Goal: Task Accomplishment & Management: Use online tool/utility

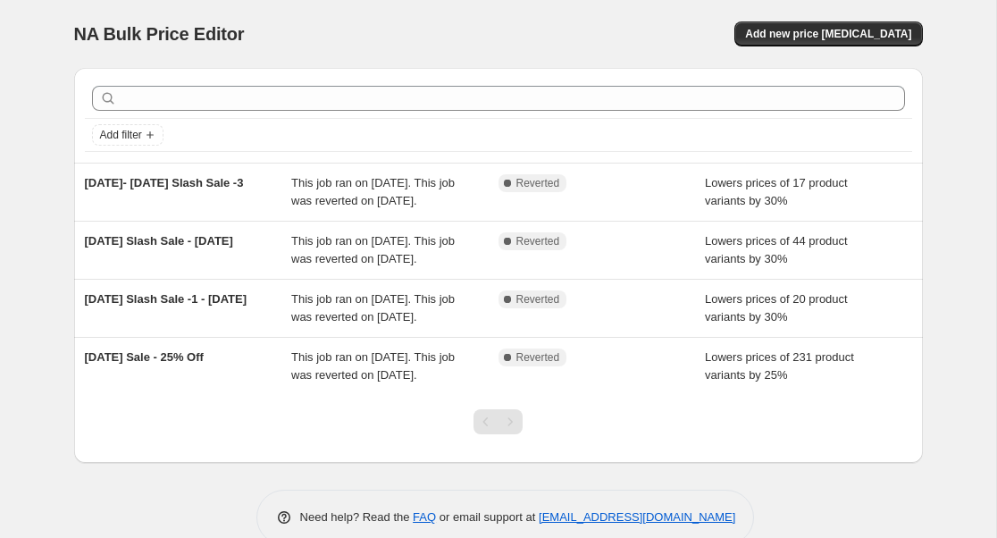
scroll to position [105, 0]
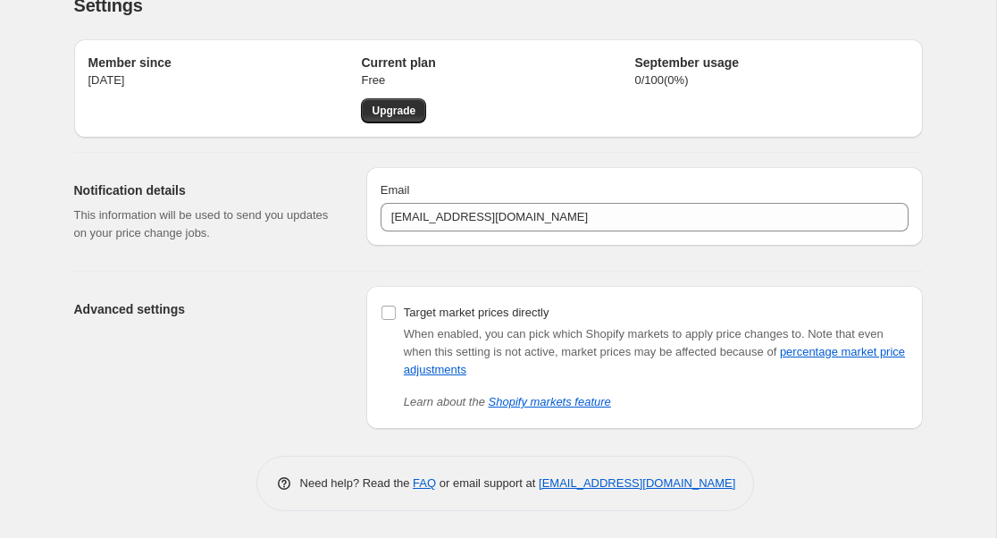
scroll to position [29, 0]
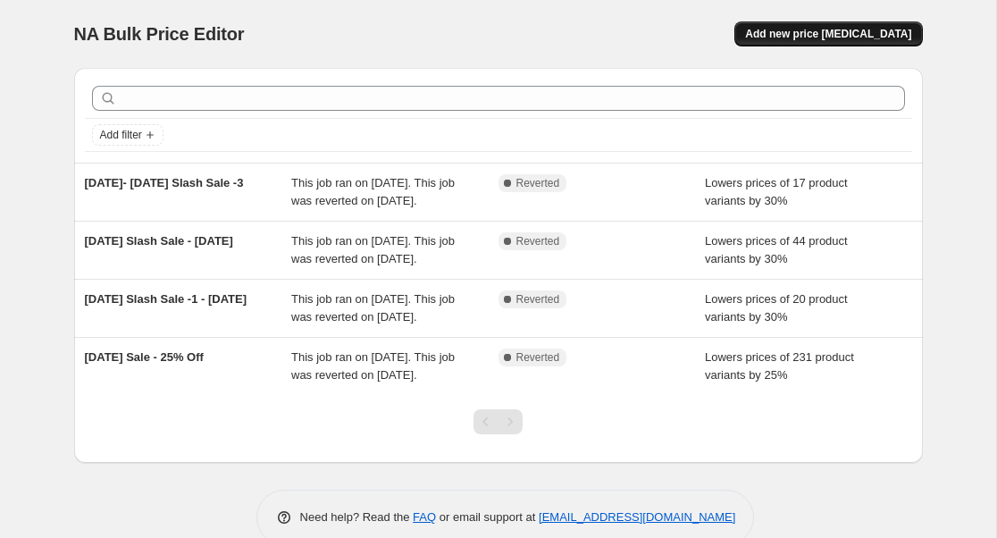
click at [815, 38] on span "Add new price [MEDICAL_DATA]" at bounding box center [828, 34] width 166 height 14
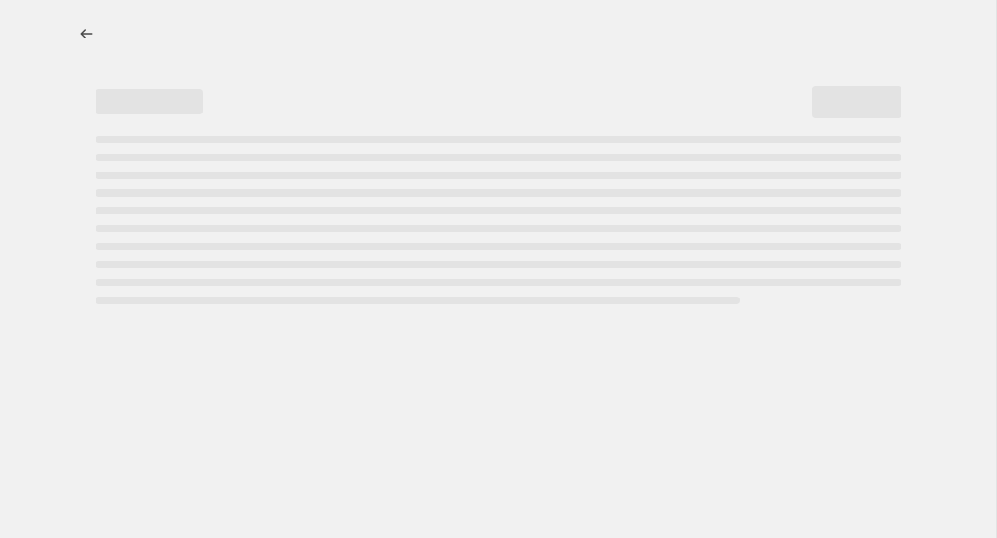
select select "percentage"
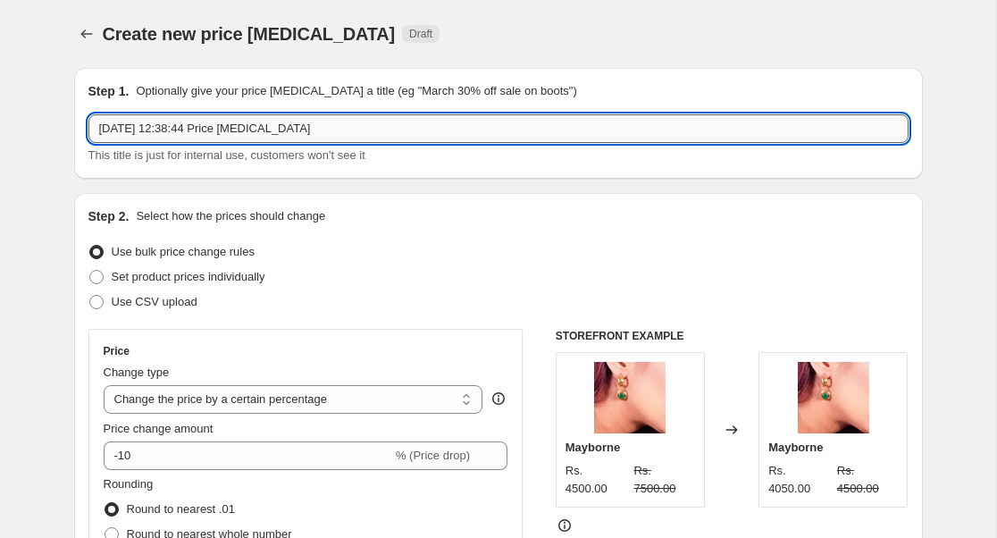
click at [358, 124] on input "10 Sept 2025, 12:38:44 Price change job" at bounding box center [498, 128] width 820 height 29
drag, startPoint x: 369, startPoint y: 126, endPoint x: 5, endPoint y: 126, distance: 363.7
drag, startPoint x: 168, startPoint y: 129, endPoint x: 257, endPoint y: 129, distance: 89.4
click at [257, 129] on input "Diwali Sale - Upto 50%" at bounding box center [498, 128] width 820 height 29
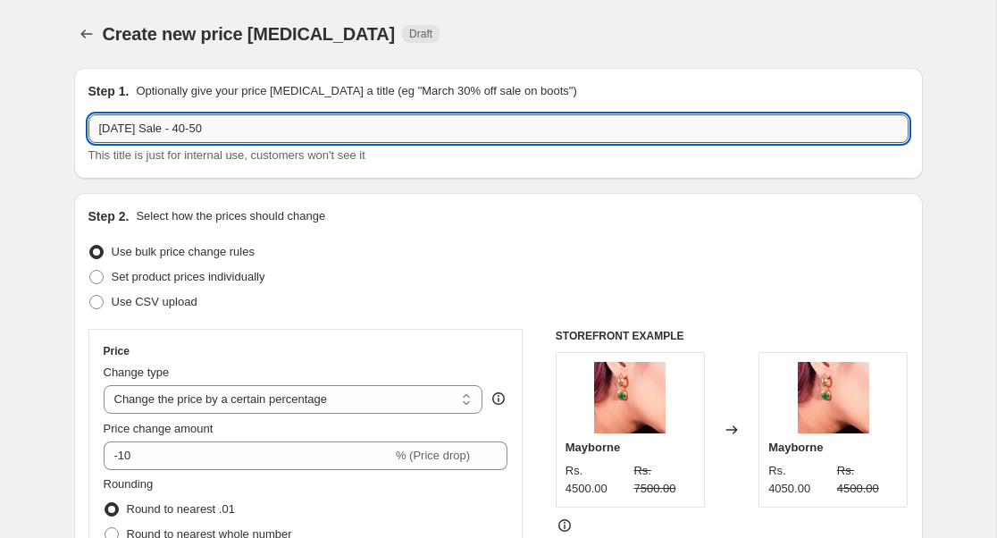
drag, startPoint x: 168, startPoint y: 130, endPoint x: 240, endPoint y: 130, distance: 72.4
click at [240, 130] on input "Diwali Sale - 40-50" at bounding box center [498, 128] width 820 height 29
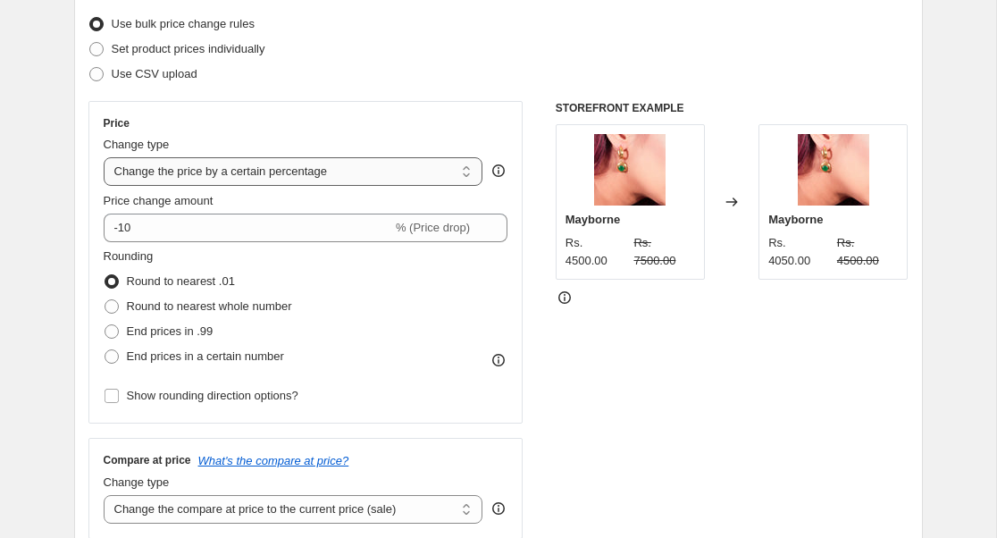
type input "Diwali Sale - 50% Off"
click at [466, 167] on select "Change the price to a certain amount Change the price by a certain amount Chang…" at bounding box center [294, 171] width 380 height 29
click at [104, 157] on select "Change the price to a certain amount Change the price by a certain amount Chang…" at bounding box center [294, 171] width 380 height 29
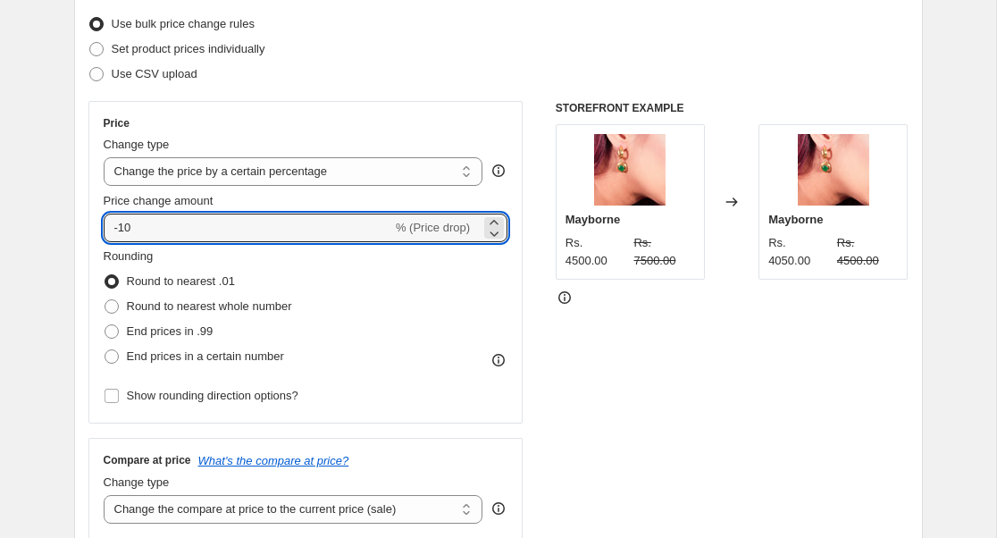
drag, startPoint x: 225, startPoint y: 227, endPoint x: 63, endPoint y: 227, distance: 162.6
click at [120, 223] on input "50" at bounding box center [238, 228] width 268 height 29
click at [113, 223] on input "50" at bounding box center [238, 228] width 268 height 29
type input "-50"
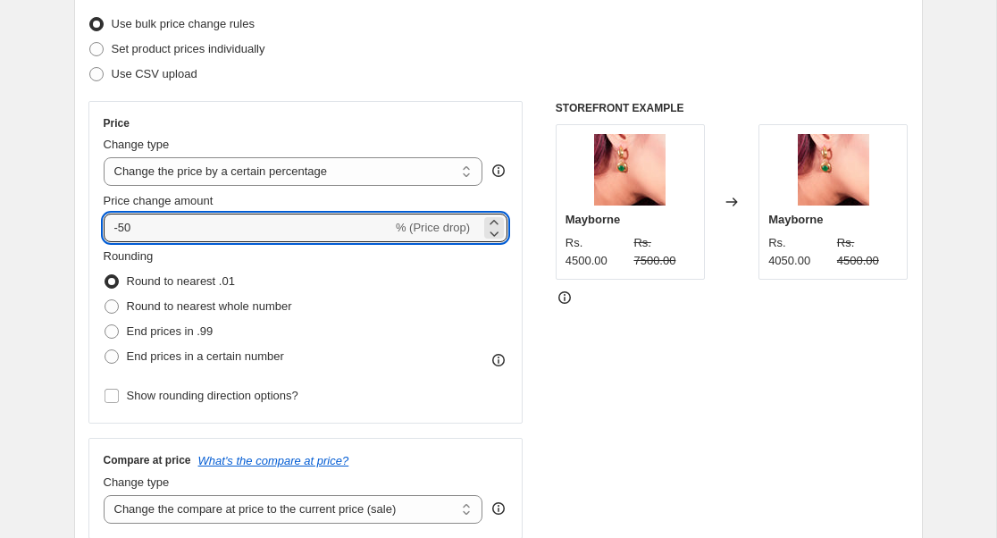
click at [527, 272] on div "Price Change type Change the price to a certain amount Change the price by a ce…" at bounding box center [498, 320] width 820 height 438
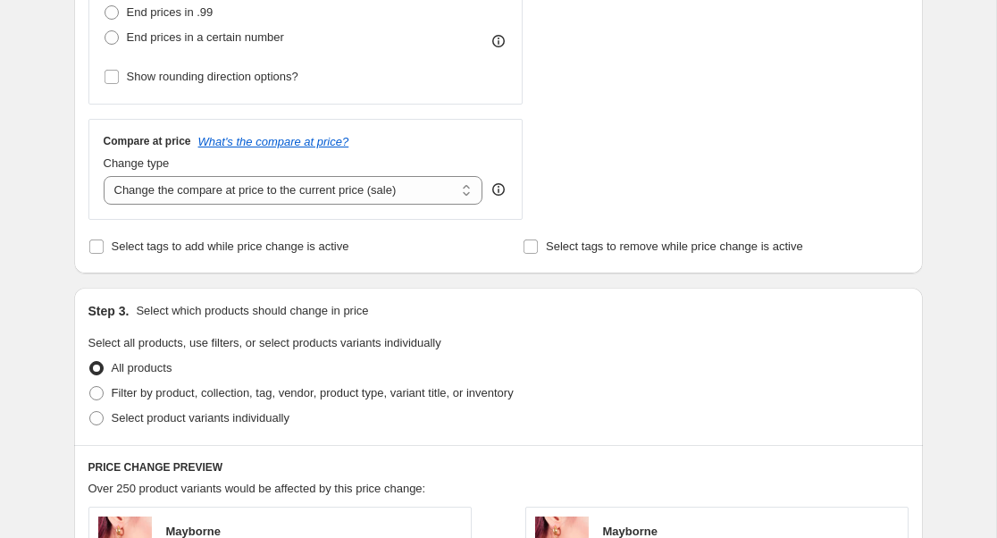
scroll to position [549, 0]
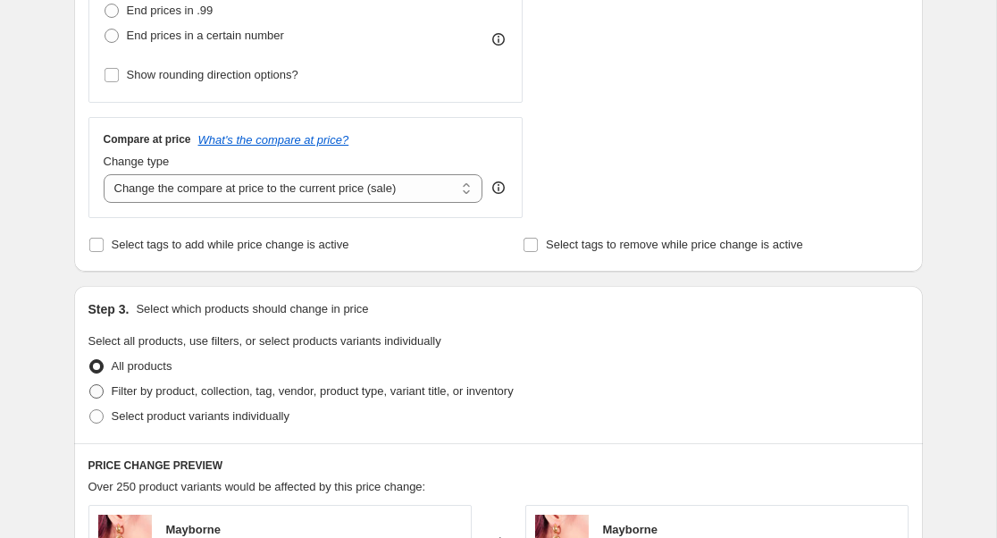
click at [97, 389] on span at bounding box center [96, 391] width 14 height 14
click at [90, 385] on input "Filter by product, collection, tag, vendor, product type, variant title, or inv…" at bounding box center [89, 384] width 1 height 1
radio input "true"
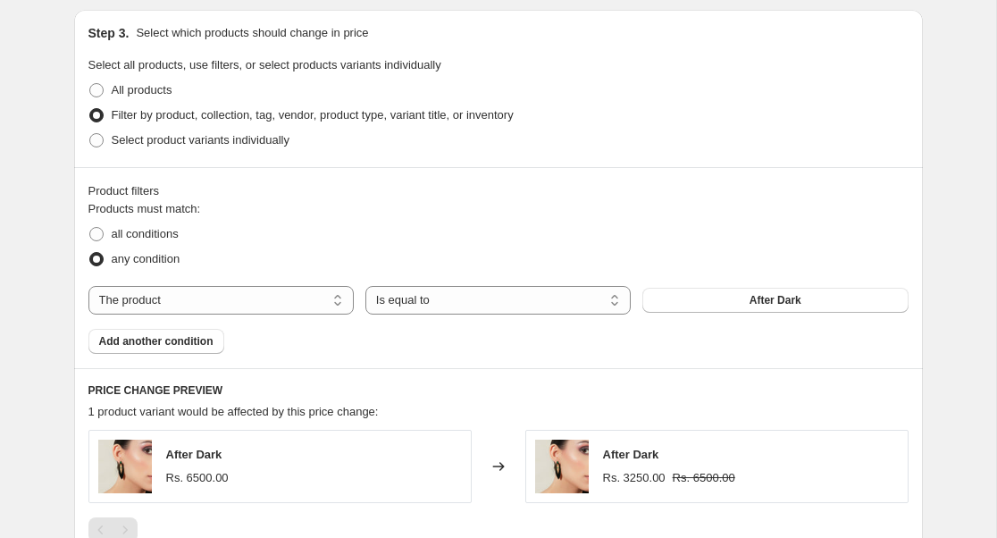
scroll to position [831, 0]
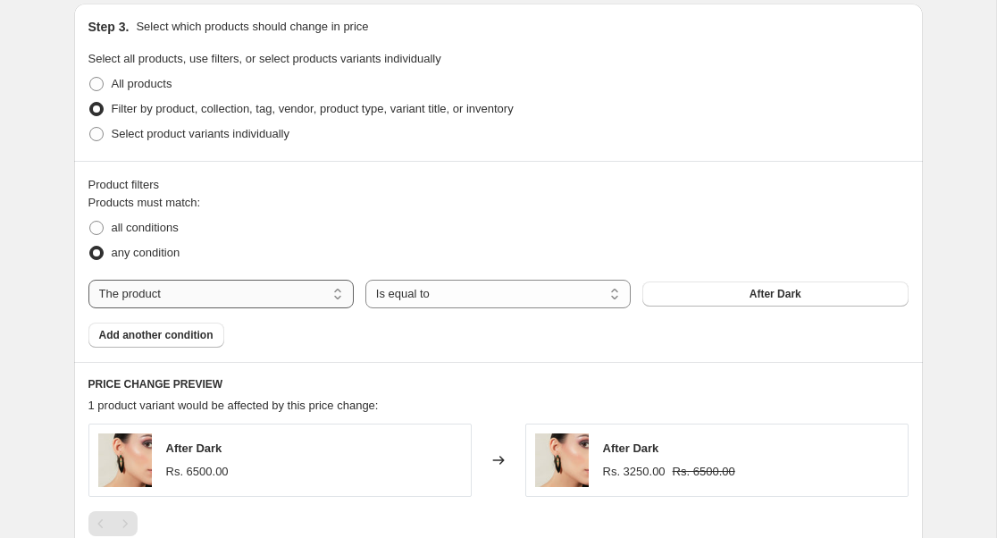
click at [341, 291] on select "The product The product's collection The product's tag The product's vendor The…" at bounding box center [220, 294] width 265 height 29
select select "tag"
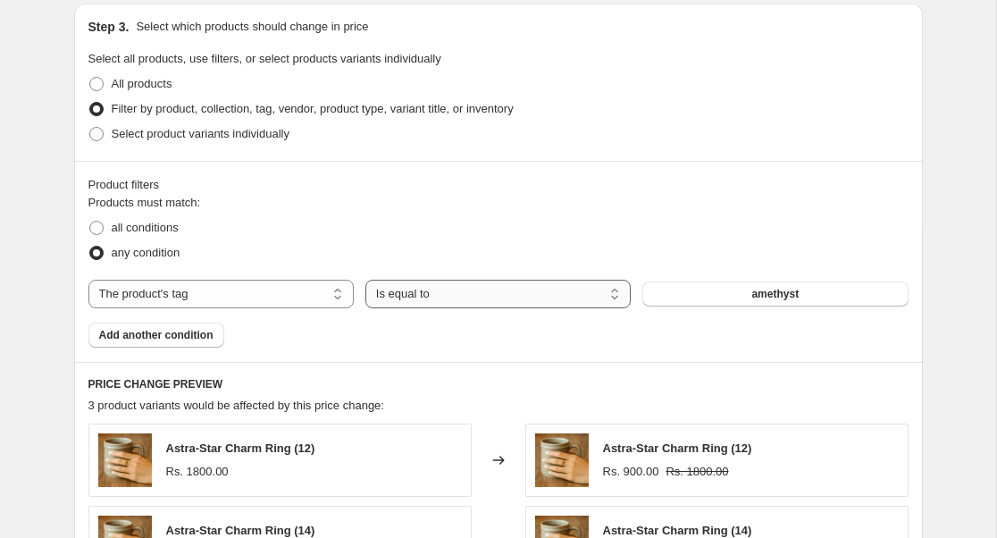
click at [617, 296] on select "Is equal to Is not equal to" at bounding box center [498, 294] width 265 height 29
click at [791, 293] on span "amethyst" at bounding box center [775, 294] width 47 height 14
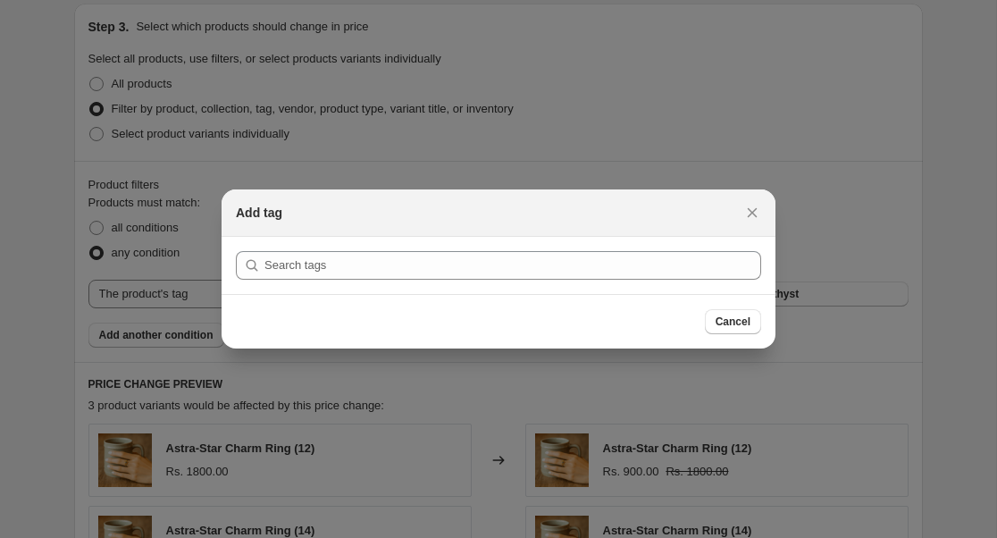
click at [747, 194] on div "Add tag" at bounding box center [499, 212] width 554 height 47
click at [748, 212] on icon "Close" at bounding box center [753, 213] width 18 height 18
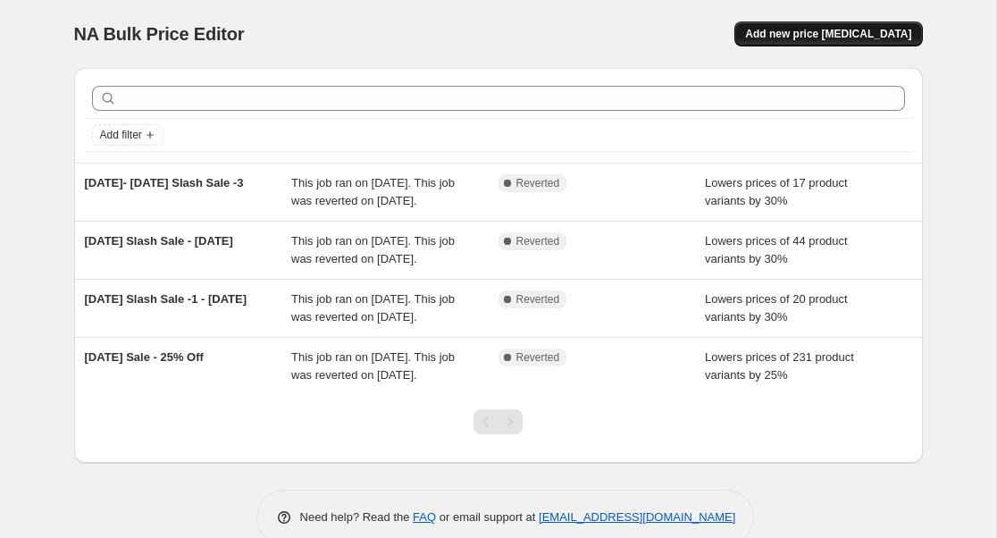
click at [841, 21] on button "Add new price [MEDICAL_DATA]" at bounding box center [829, 33] width 188 height 25
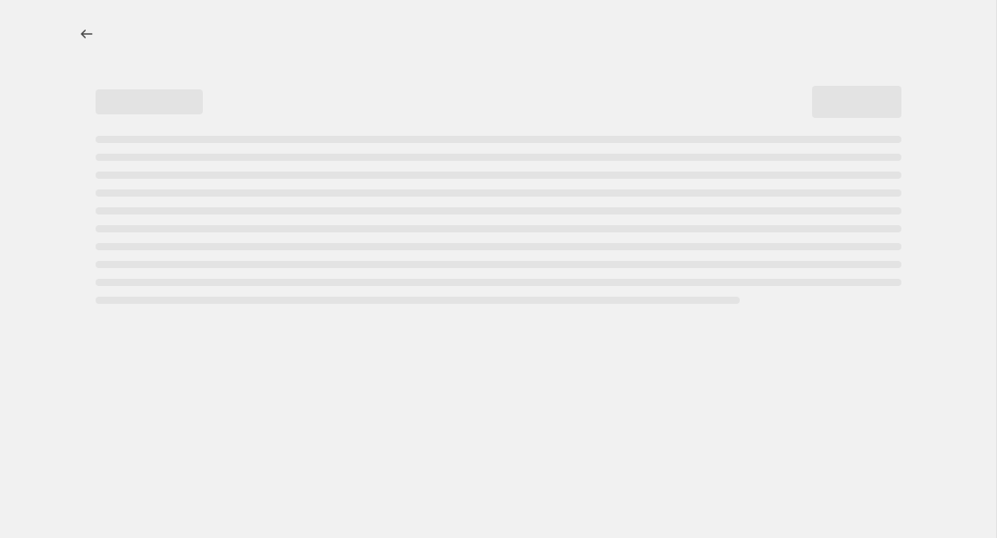
select select "percentage"
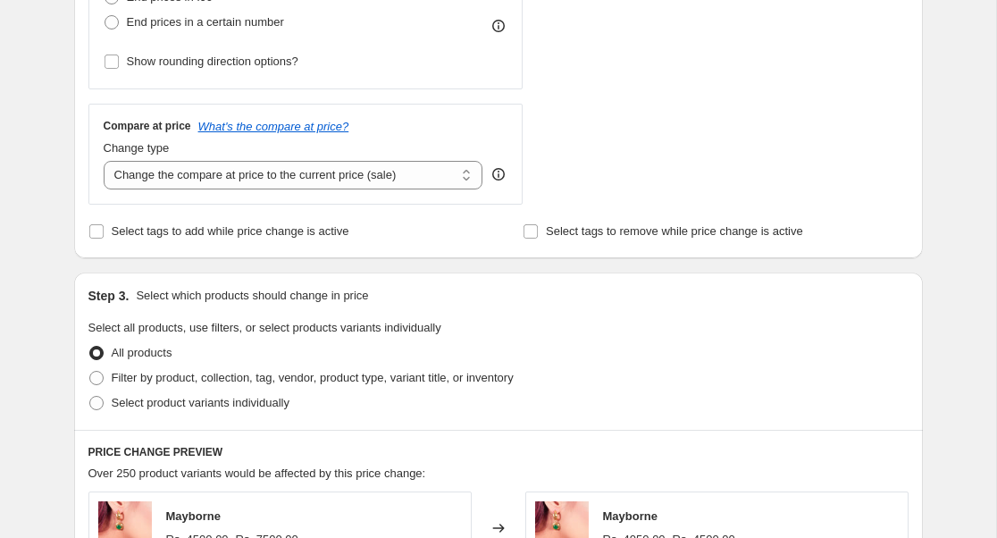
scroll to position [635, 0]
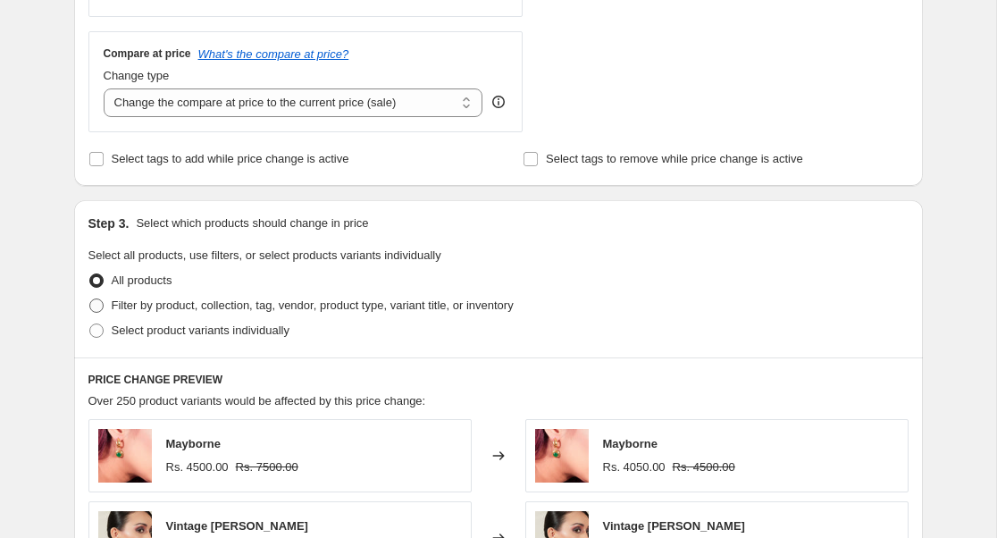
click at [154, 305] on span "Filter by product, collection, tag, vendor, product type, variant title, or inv…" at bounding box center [313, 304] width 402 height 13
click at [90, 299] on input "Filter by product, collection, tag, vendor, product type, variant title, or inv…" at bounding box center [89, 298] width 1 height 1
radio input "true"
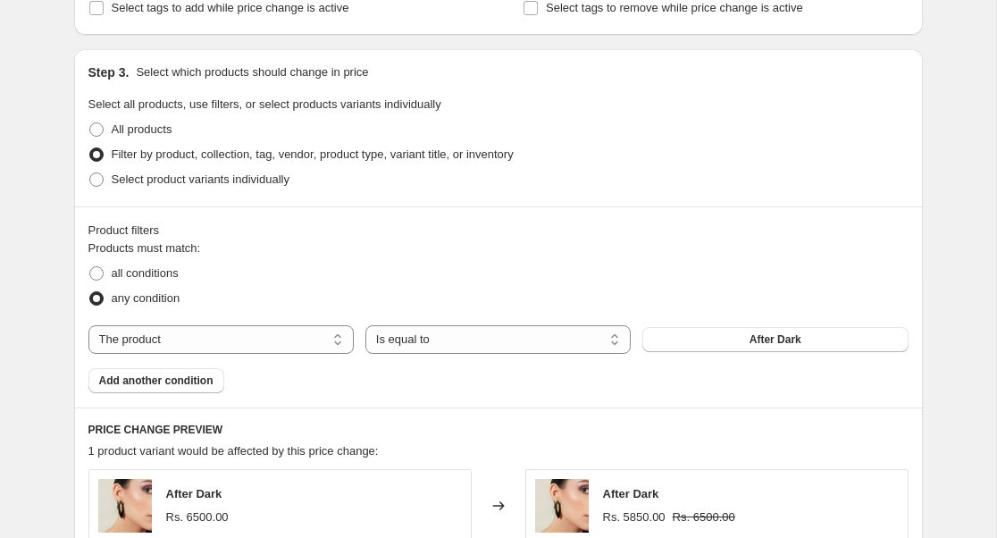
scroll to position [814, 0]
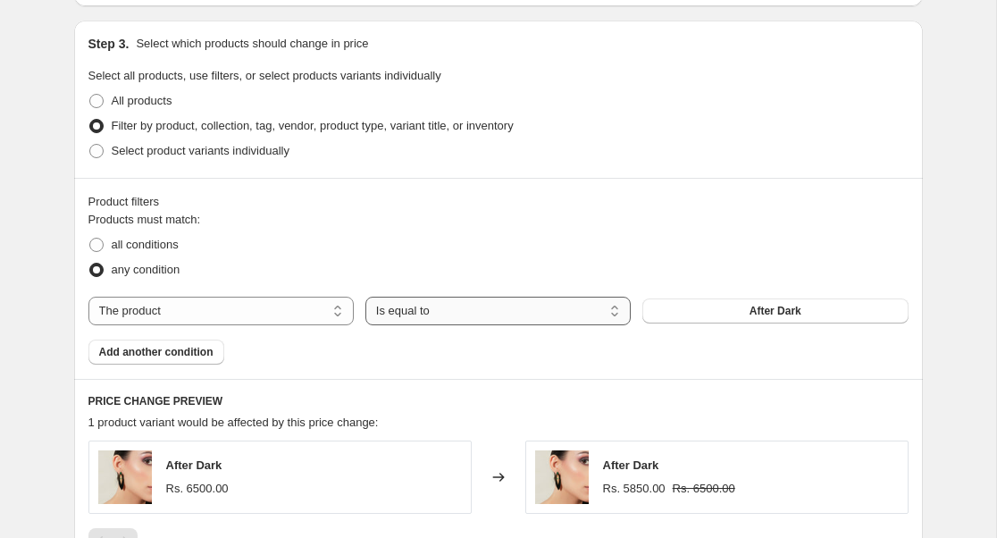
click at [573, 305] on select "Is equal to Is not equal to" at bounding box center [498, 311] width 265 height 29
click at [717, 316] on button "After Dark" at bounding box center [775, 310] width 265 height 25
click at [339, 304] on select "The product The product's collection The product's tag The product's vendor The…" at bounding box center [220, 311] width 265 height 29
select select "tag"
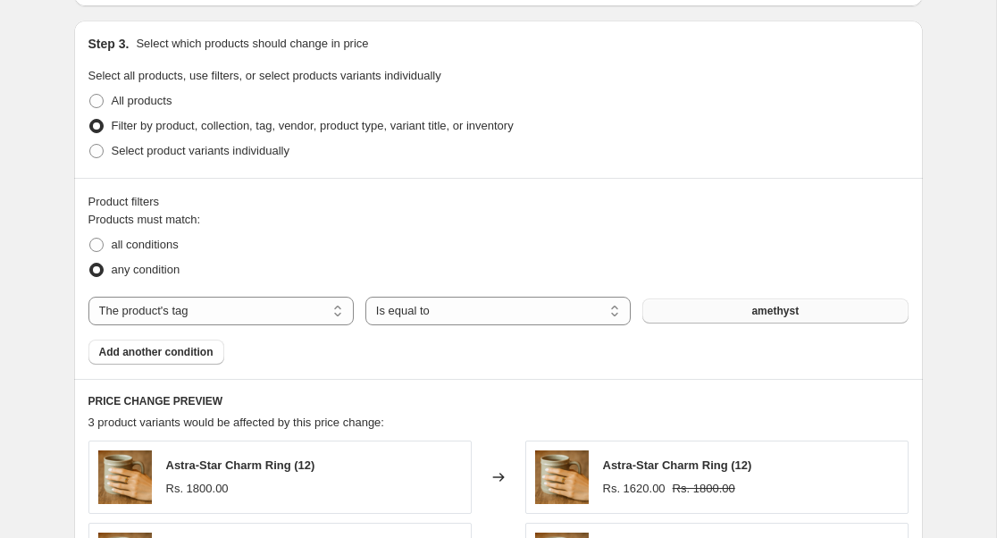
click at [759, 321] on button "amethyst" at bounding box center [775, 310] width 265 height 25
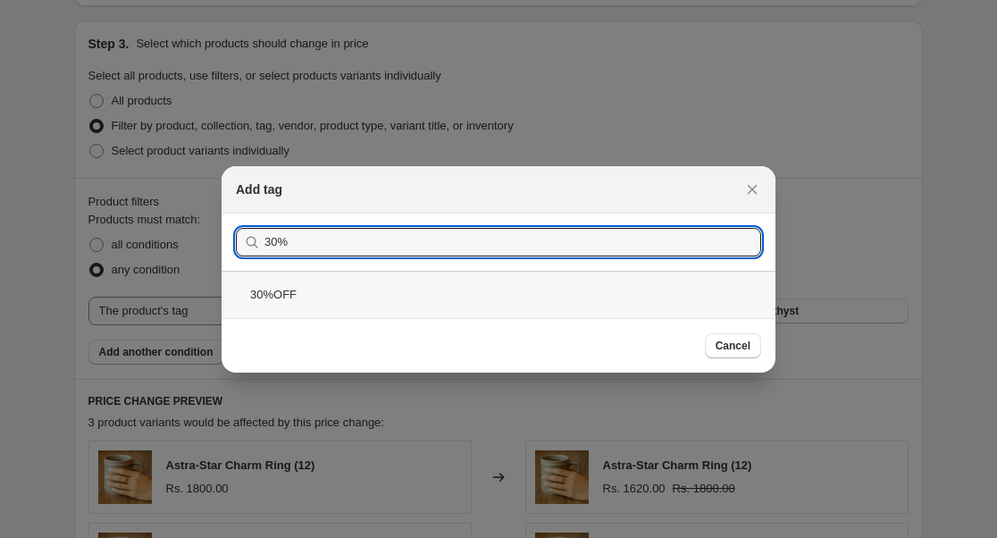
type input "30%"
click at [455, 299] on div "30%OFF" at bounding box center [499, 294] width 554 height 47
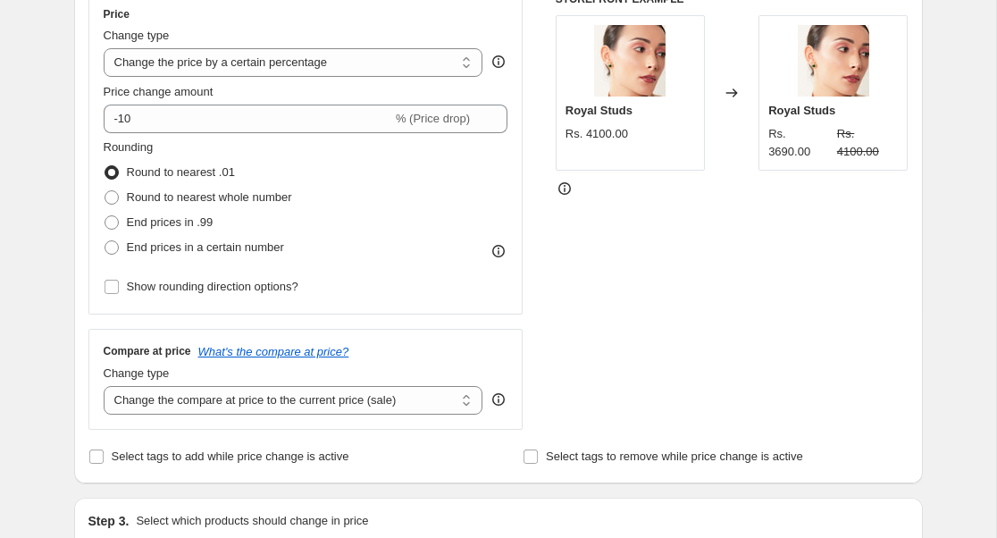
scroll to position [260, 0]
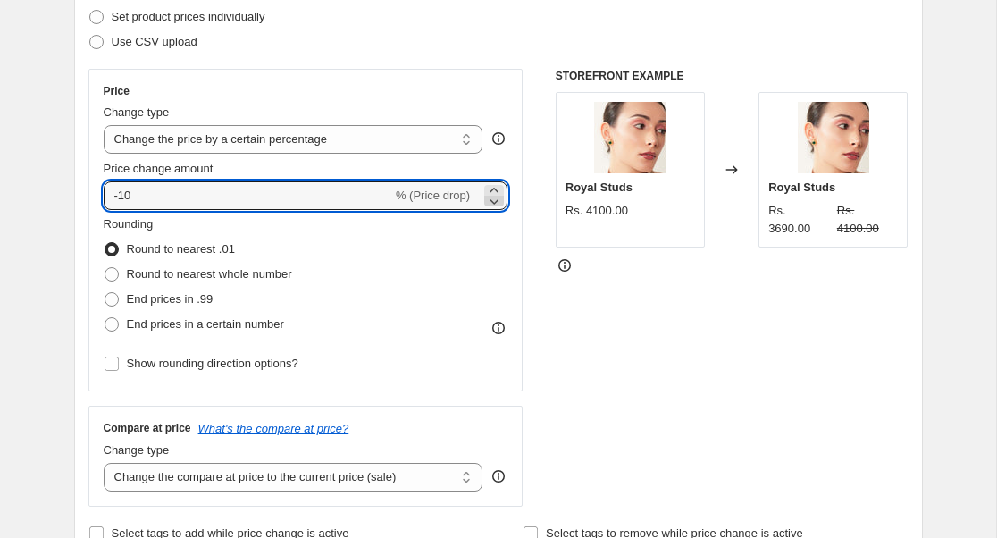
click at [490, 199] on icon at bounding box center [494, 201] width 18 height 18
click at [335, 191] on input "-11" at bounding box center [248, 195] width 289 height 29
type input "-1"
type input "-30"
click at [559, 408] on div "STOREFRONT EXAMPLE Royal Studs Rs. 4100.00 Changed to [GEOGRAPHIC_DATA] 3690.00…" at bounding box center [732, 288] width 353 height 438
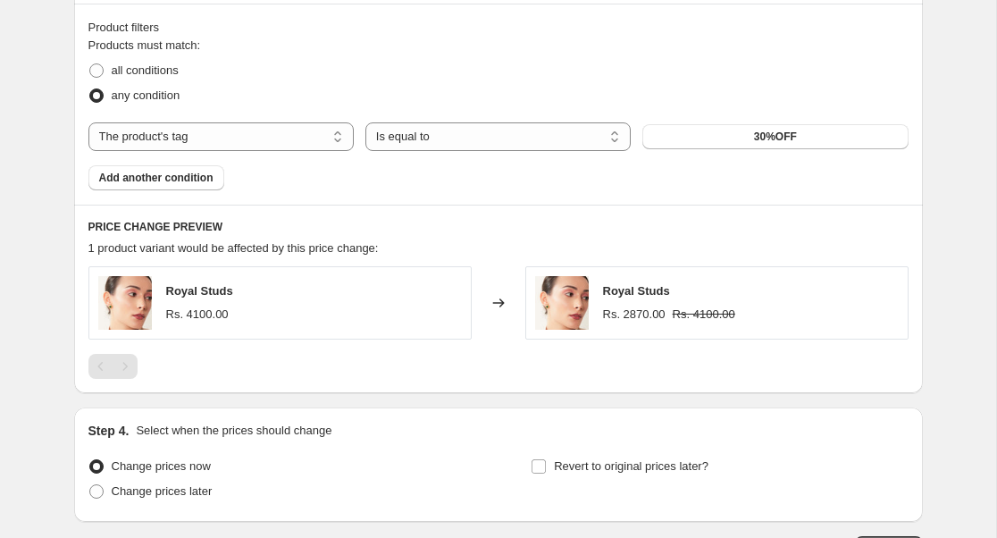
scroll to position [1035, 0]
